Goal: Information Seeking & Learning: Understand process/instructions

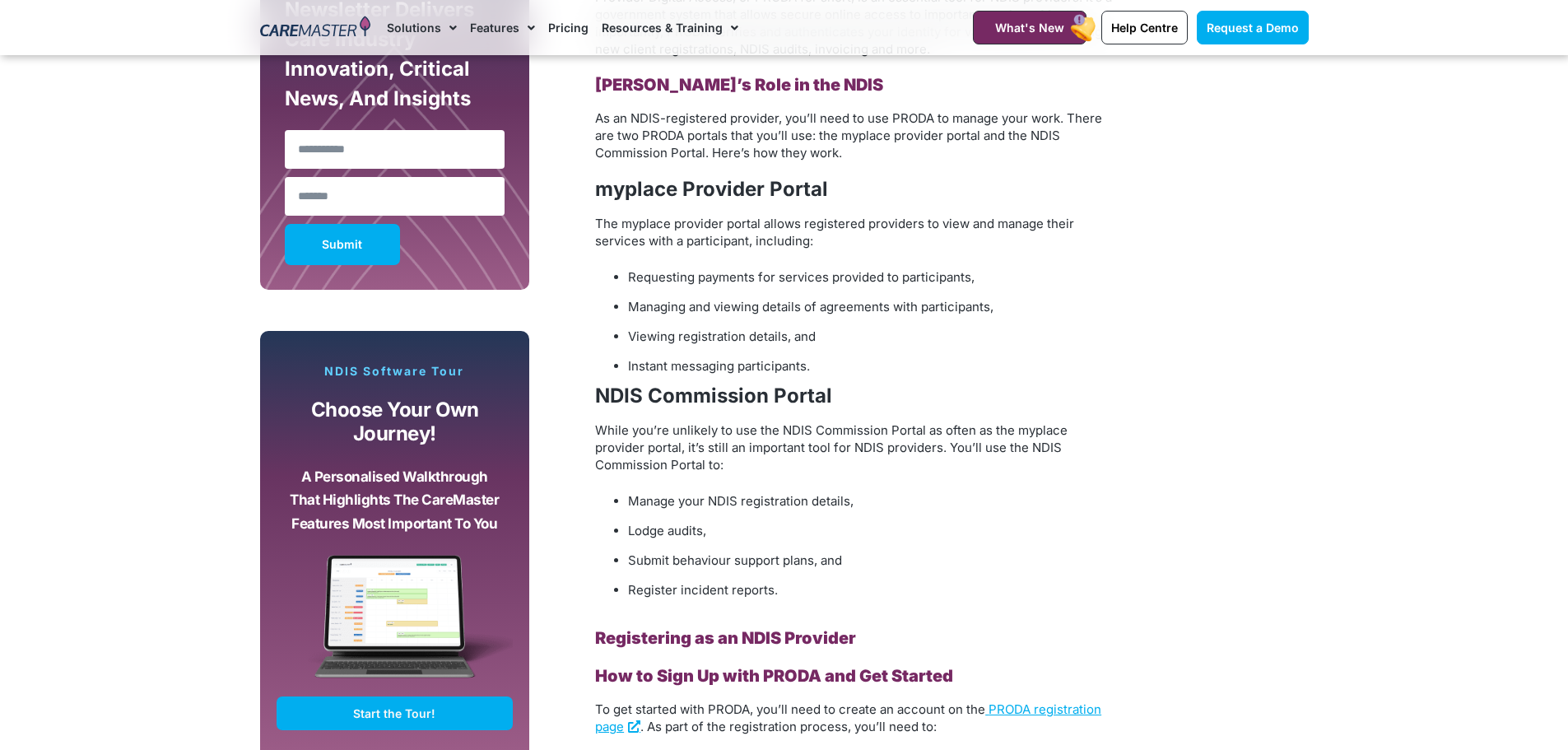
scroll to position [1153, 0]
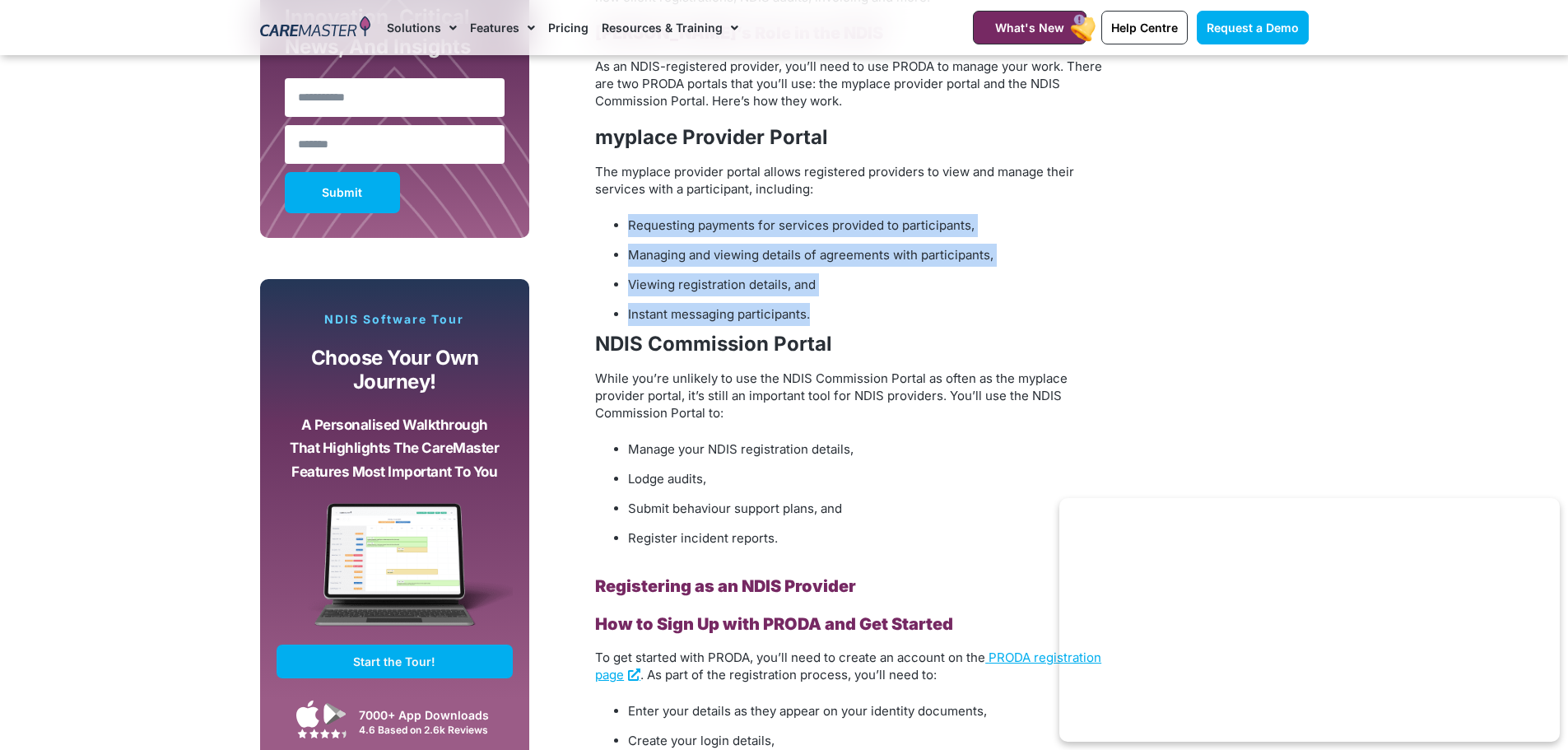
drag, startPoint x: 613, startPoint y: 224, endPoint x: 914, endPoint y: 301, distance: 310.7
click at [914, 301] on ul "Requesting payments for services provided to participants, Managing and viewing…" at bounding box center [854, 270] width 518 height 112
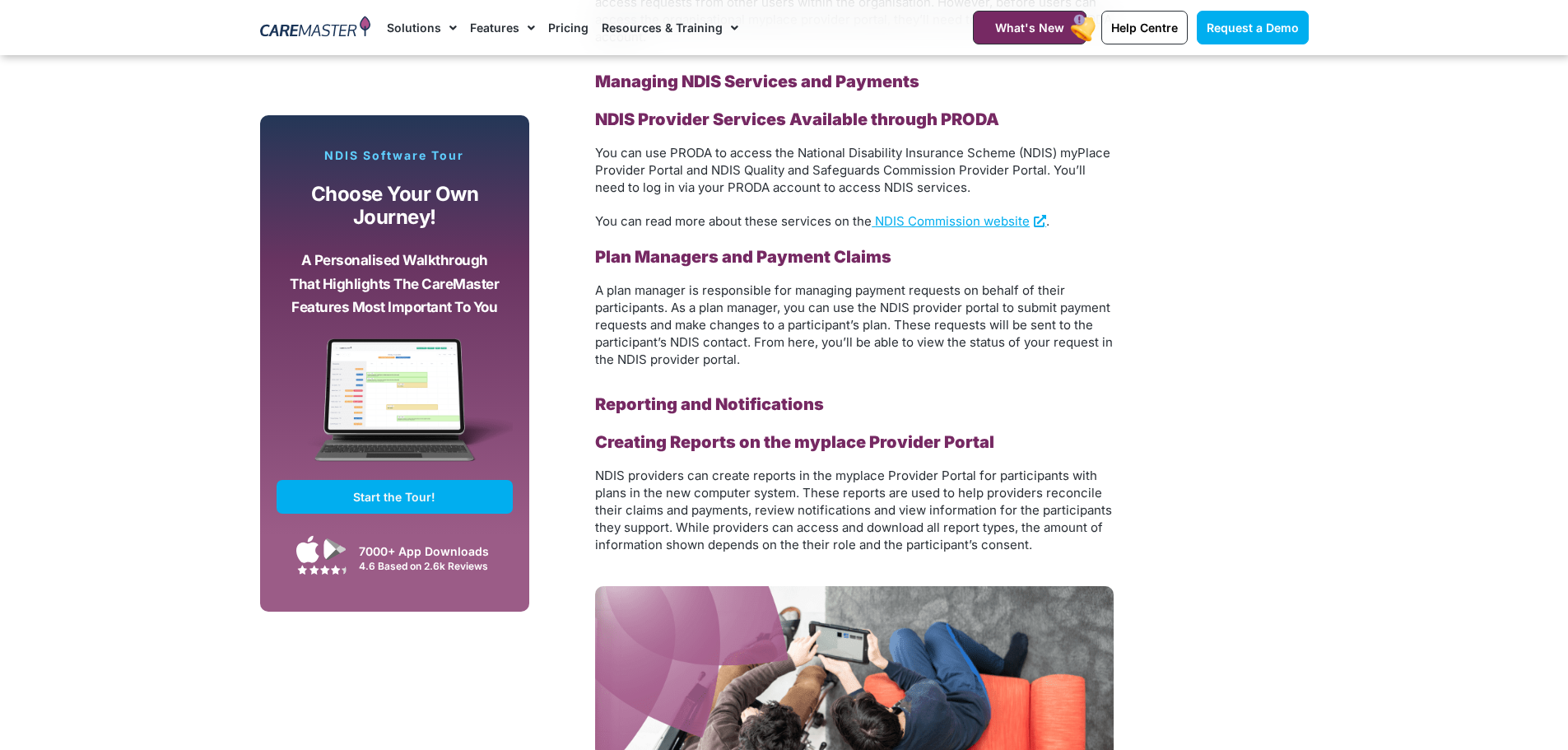
scroll to position [2882, 0]
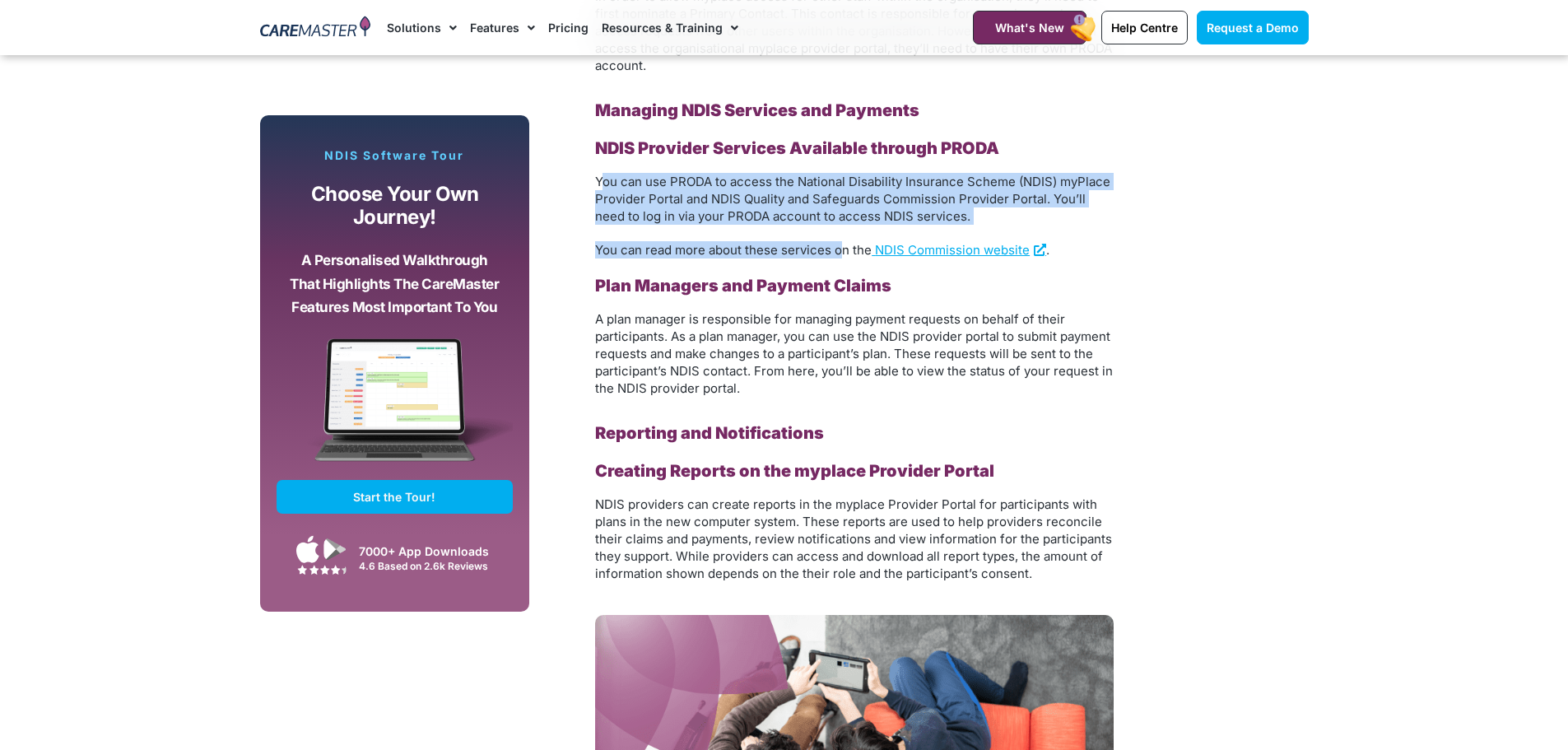
drag, startPoint x: 599, startPoint y: 185, endPoint x: 843, endPoint y: 227, distance: 247.6
click at [843, 227] on div "Navigating the myplace Provider Portal Step-by-Step Guides for Using the Portal…" at bounding box center [854, 188] width 518 height 789
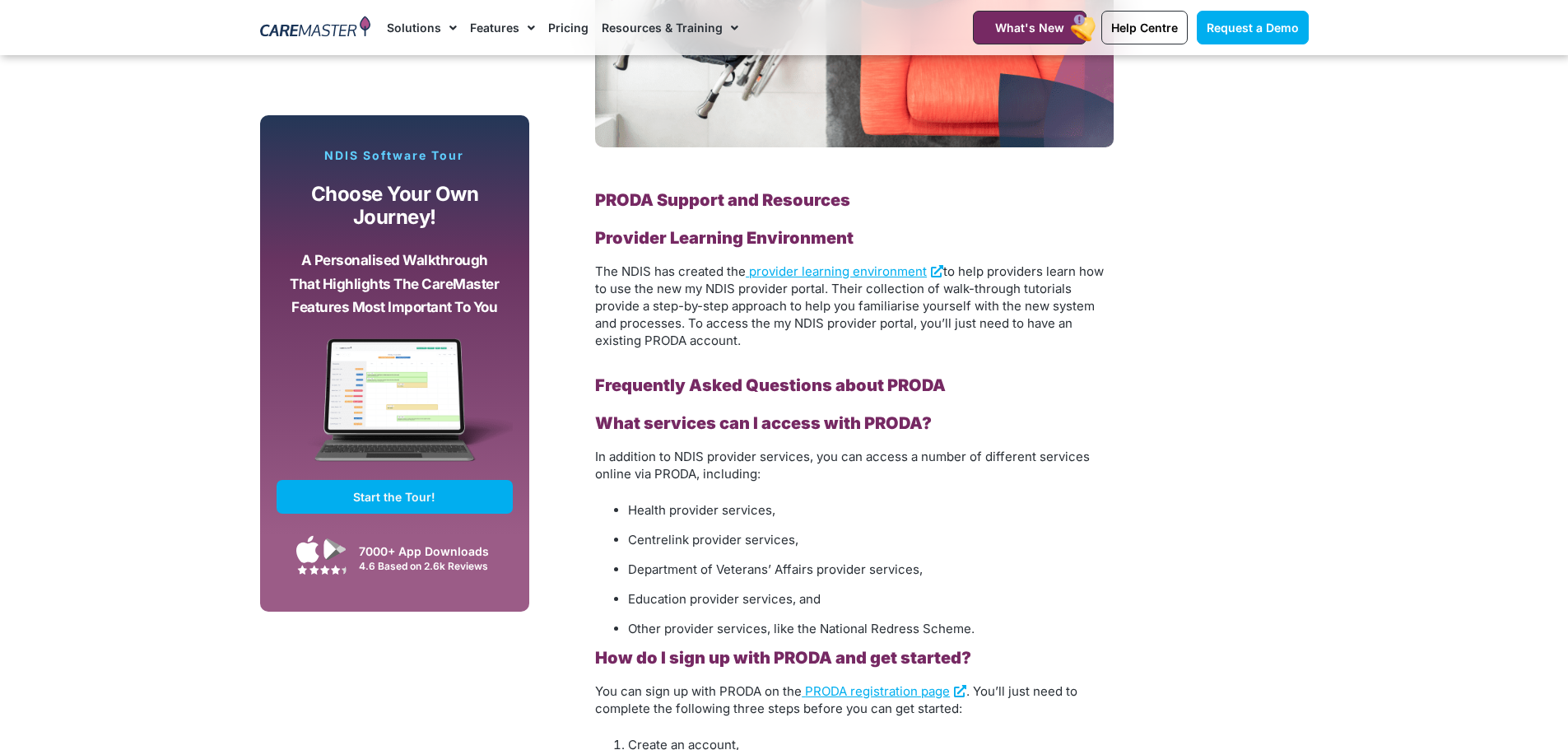
scroll to position [3705, 0]
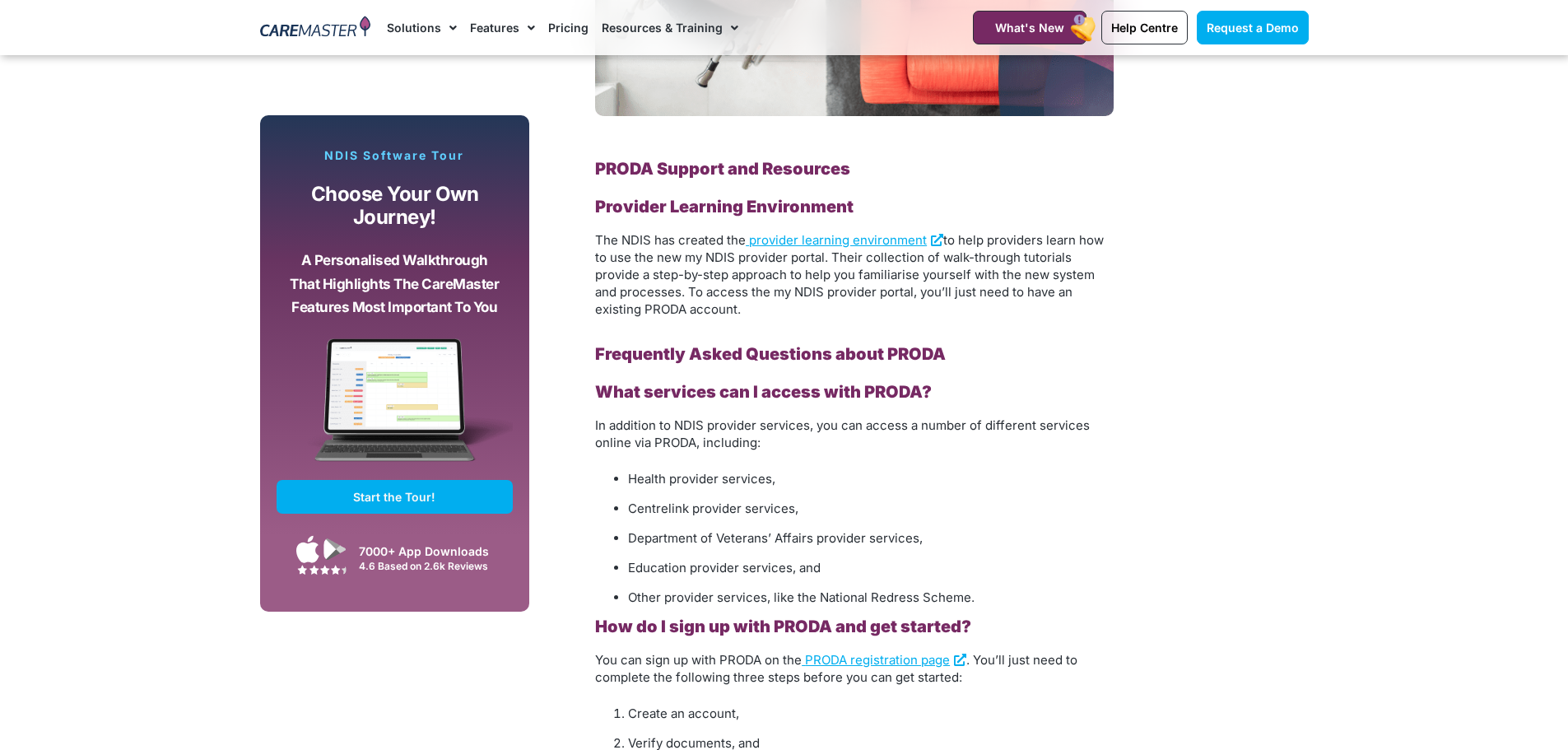
drag, startPoint x: 601, startPoint y: 240, endPoint x: 777, endPoint y: 307, distance: 188.3
click at [773, 305] on p "The NDIS has created the provider learning environment to help providers learn …" at bounding box center [854, 274] width 518 height 87
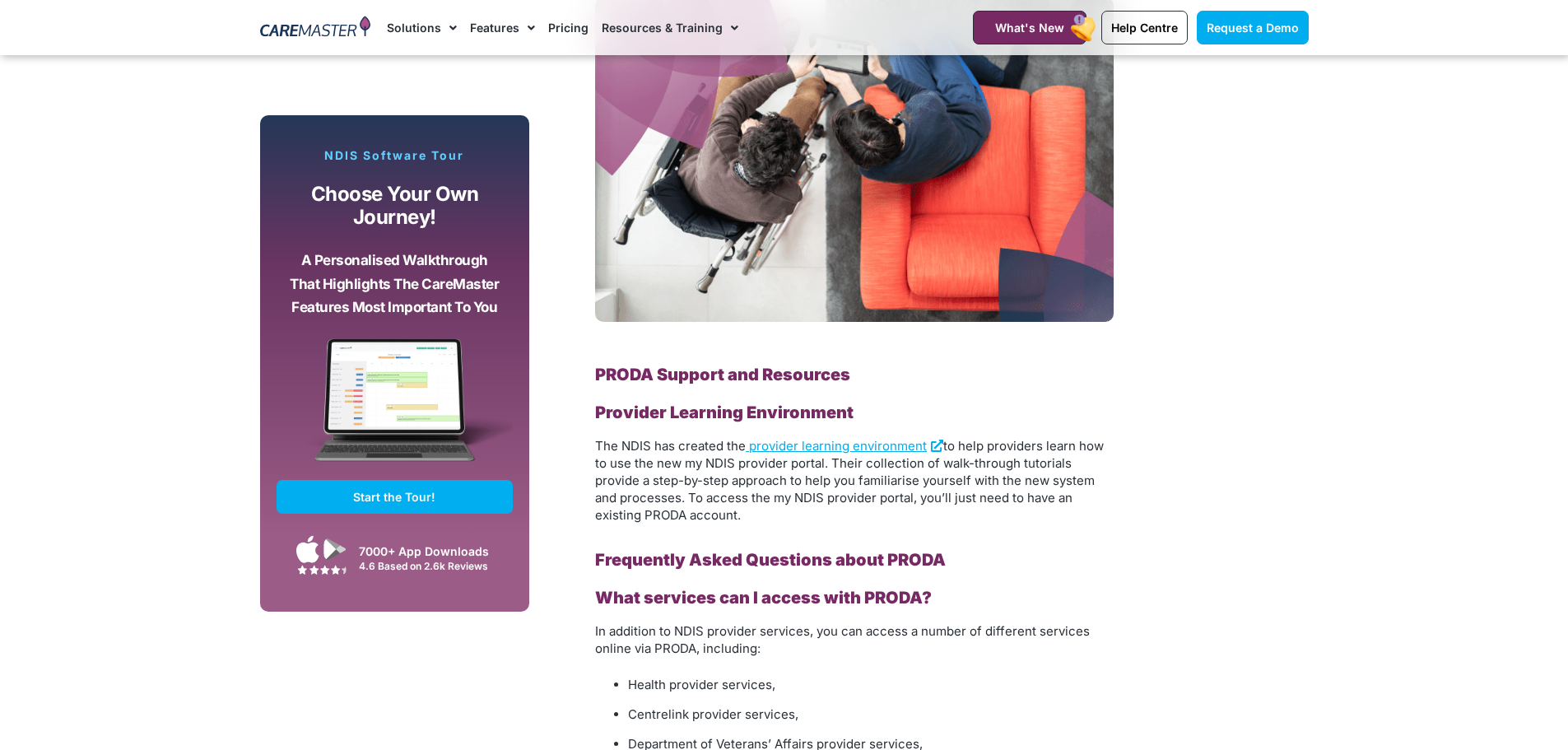
scroll to position [3293, 0]
